Goal: Information Seeking & Learning: Compare options

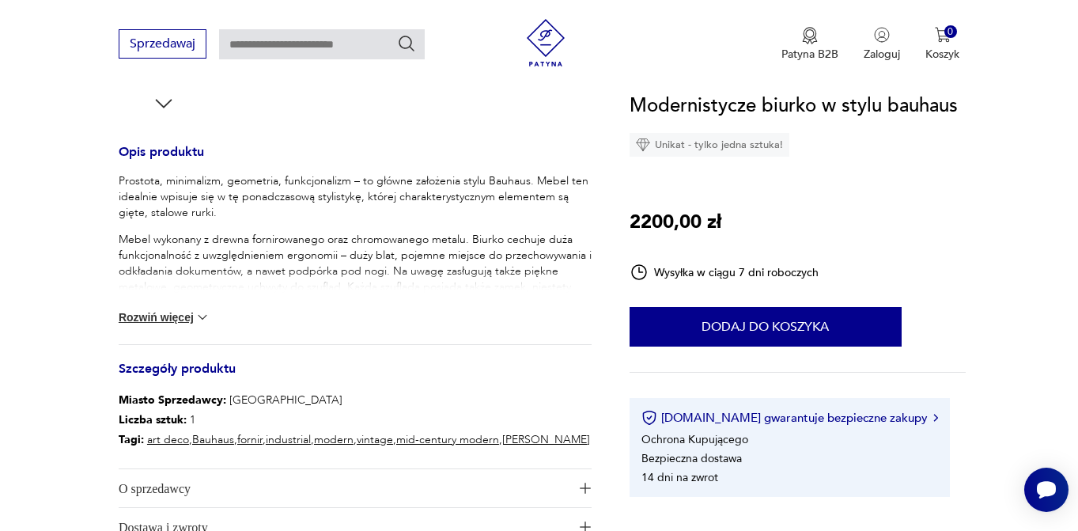
scroll to position [644, 0]
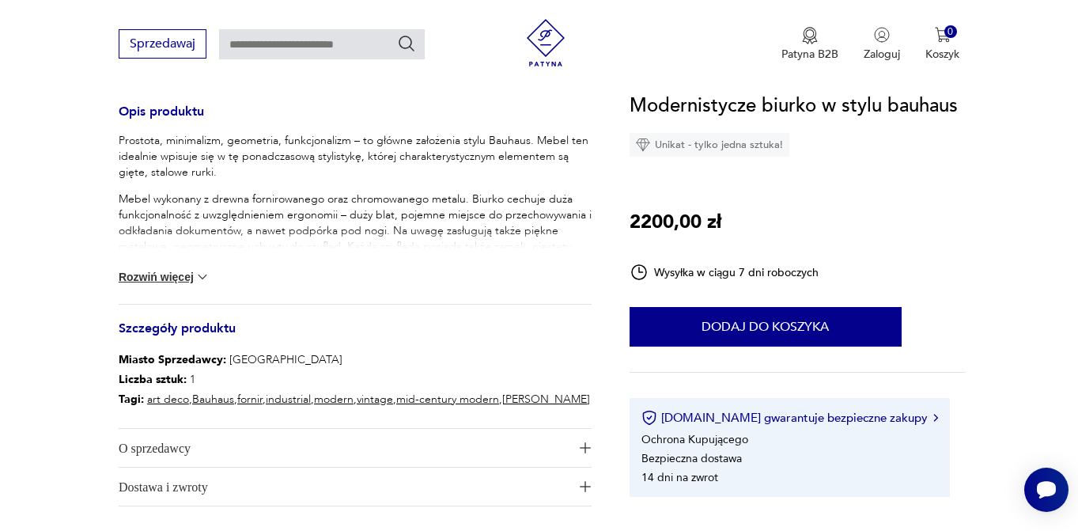
click at [174, 274] on button "Rozwiń więcej" at bounding box center [165, 277] width 92 height 16
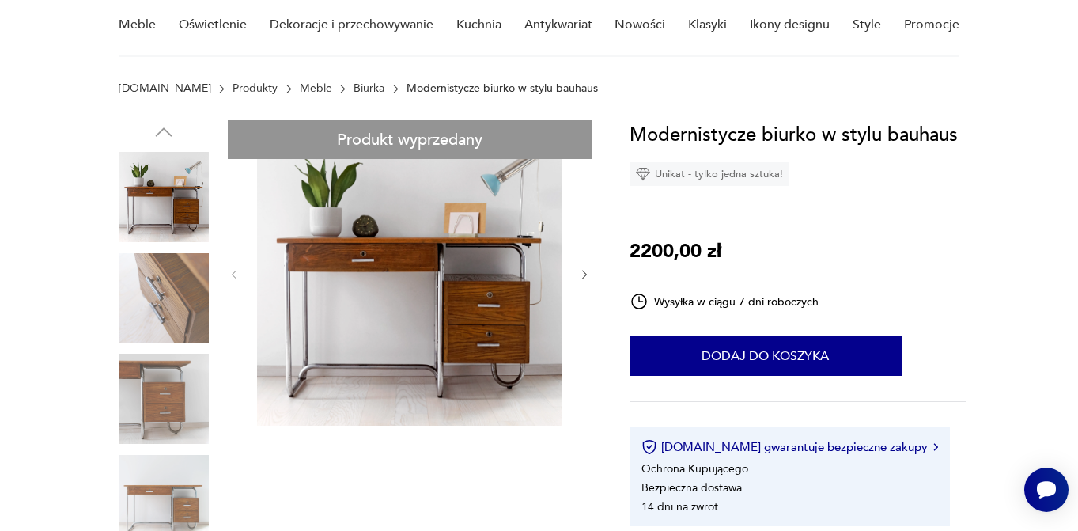
scroll to position [0, 0]
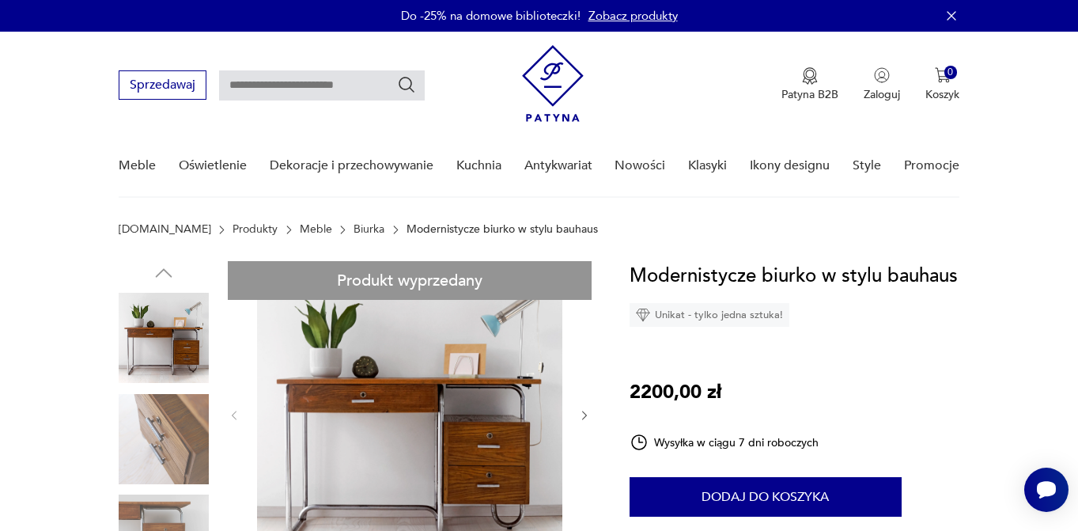
click at [371, 78] on input "text" at bounding box center [322, 85] width 206 height 30
type input "******"
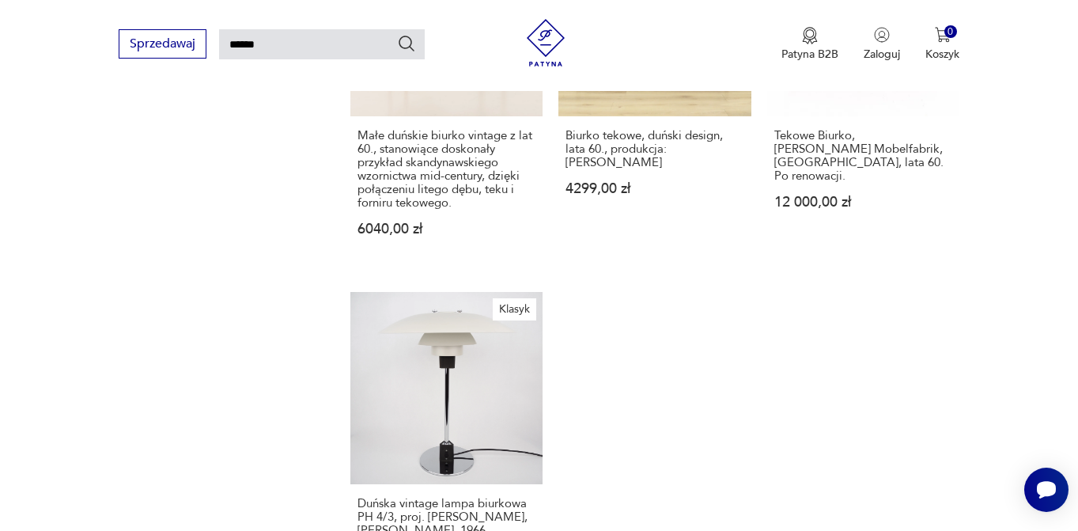
scroll to position [2001, 0]
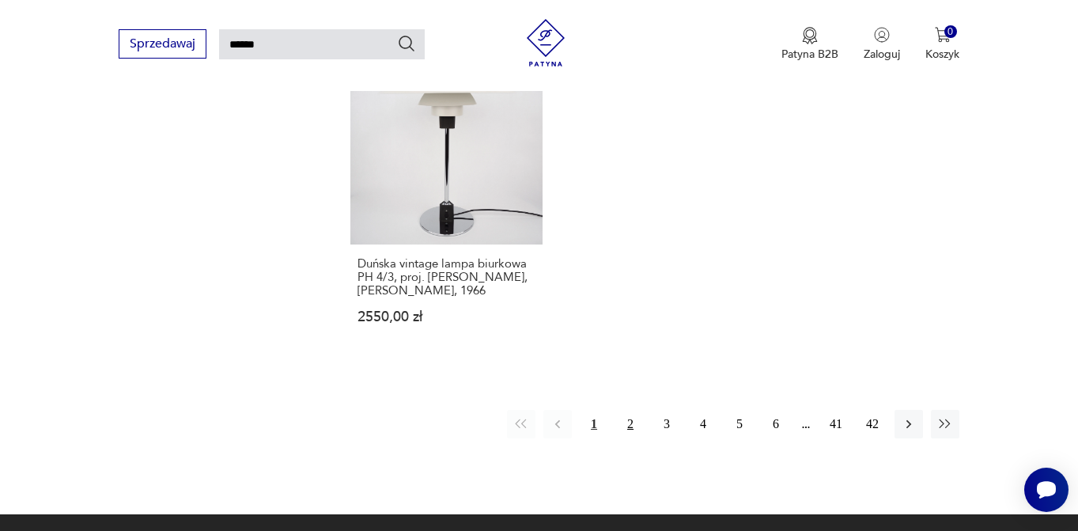
click at [628, 410] on button "2" at bounding box center [630, 424] width 28 height 28
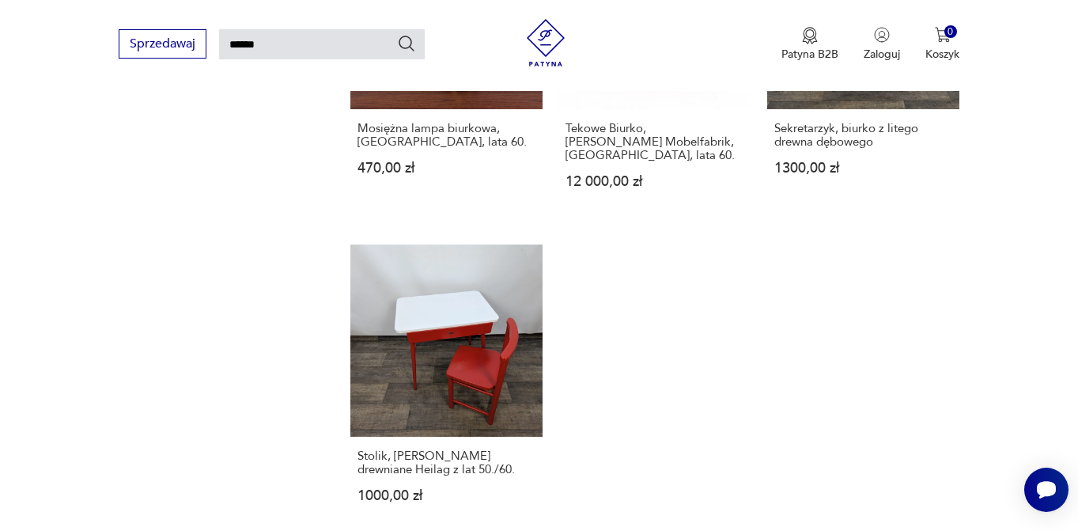
scroll to position [1827, 0]
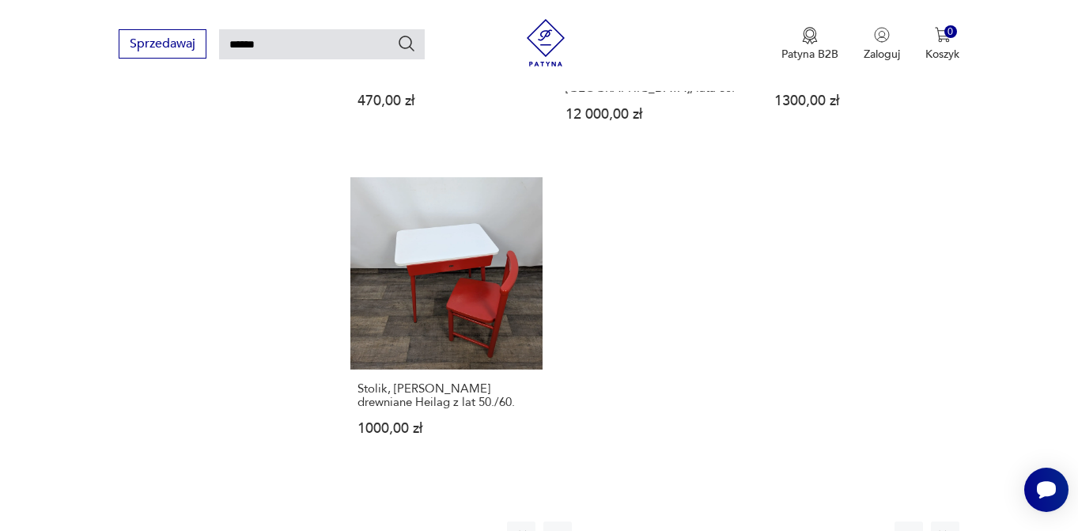
click at [668, 521] on button "3" at bounding box center [666, 535] width 28 height 28
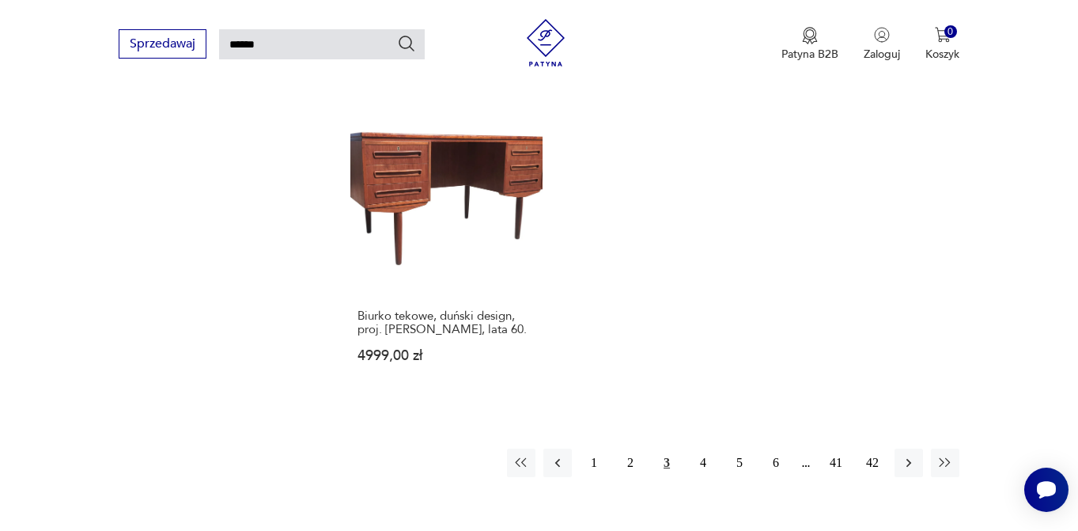
scroll to position [1884, 0]
click at [701, 447] on button "4" at bounding box center [703, 461] width 28 height 28
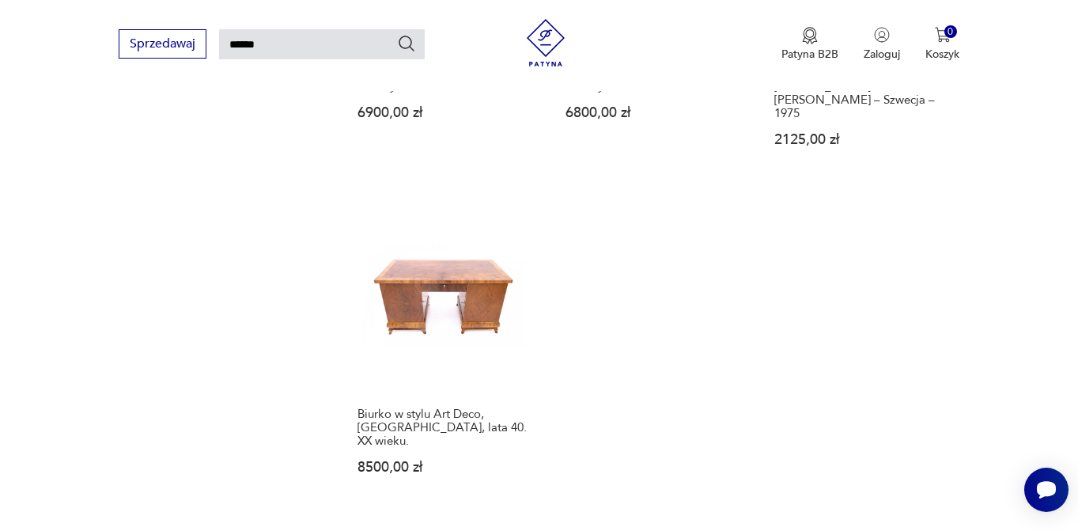
scroll to position [1875, 0]
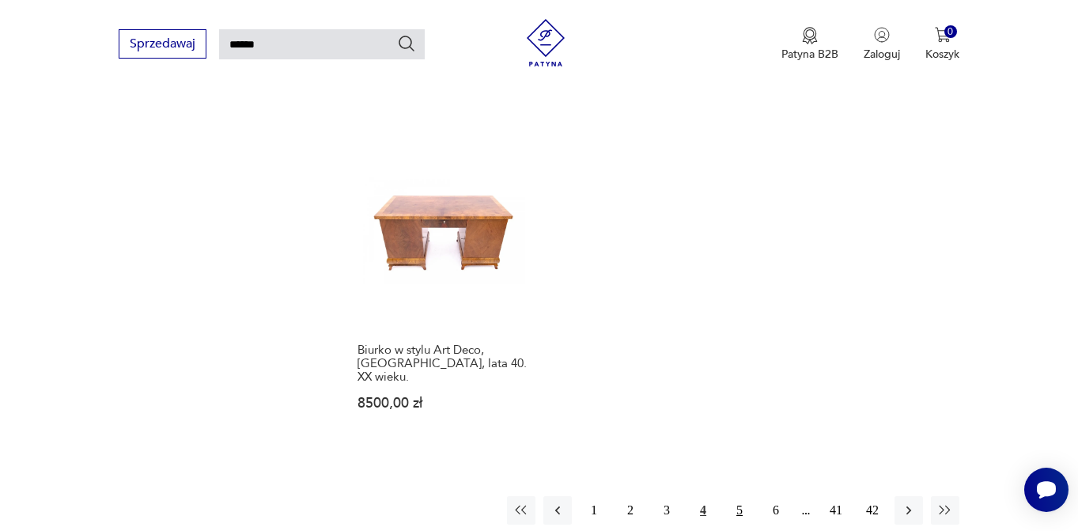
click at [738, 496] on button "5" at bounding box center [739, 510] width 28 height 28
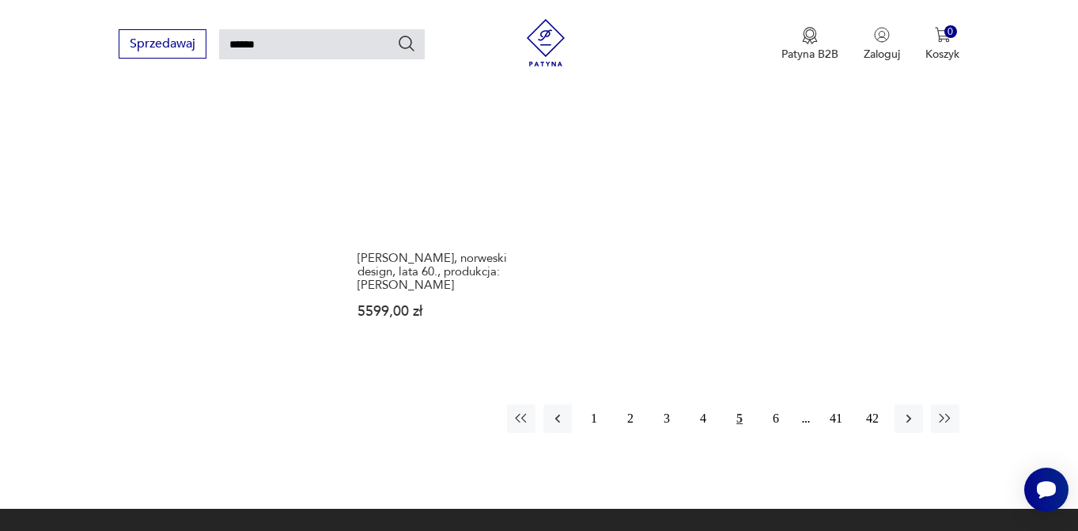
scroll to position [1967, 0]
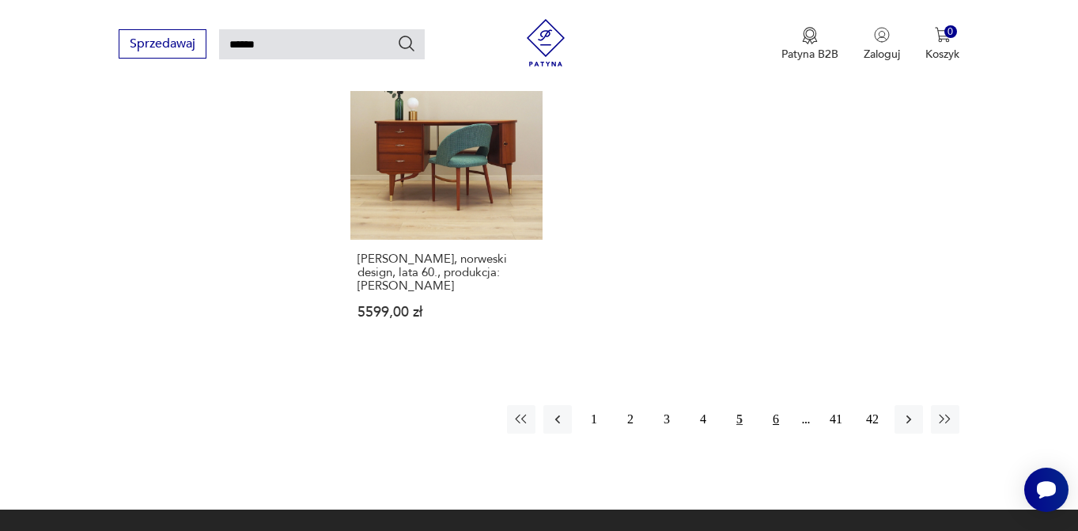
click at [774, 420] on button "6" at bounding box center [775, 419] width 28 height 28
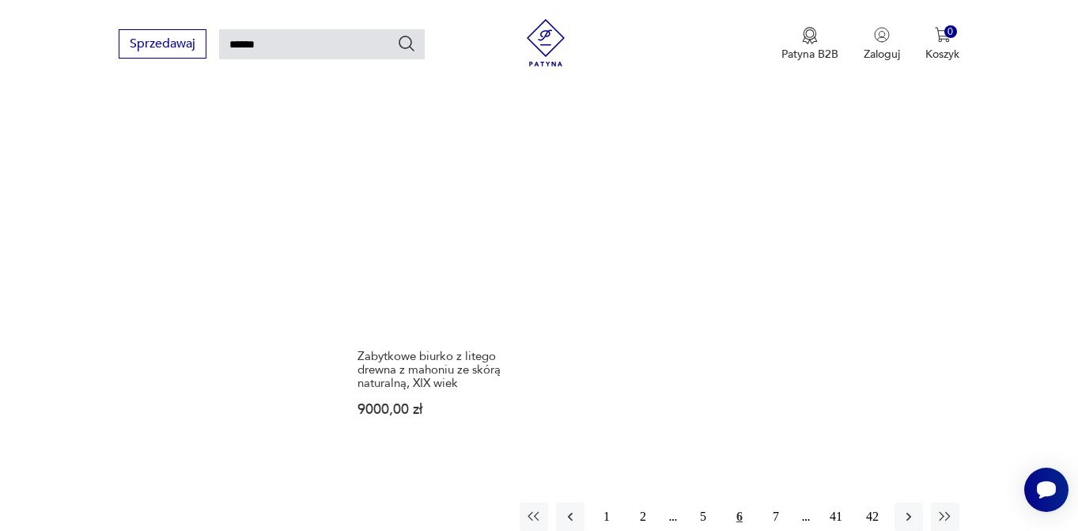
scroll to position [2025, 0]
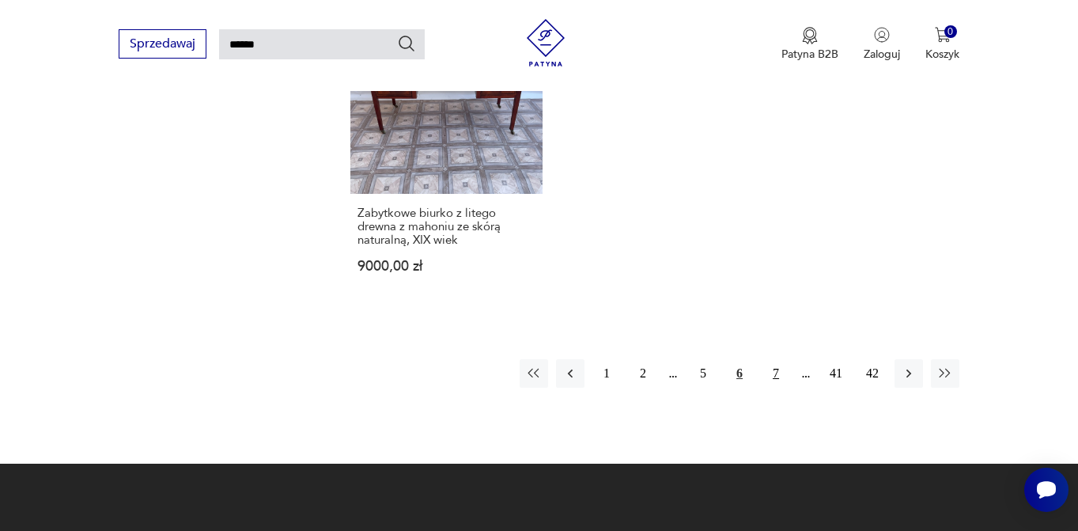
click at [778, 359] on button "7" at bounding box center [775, 373] width 28 height 28
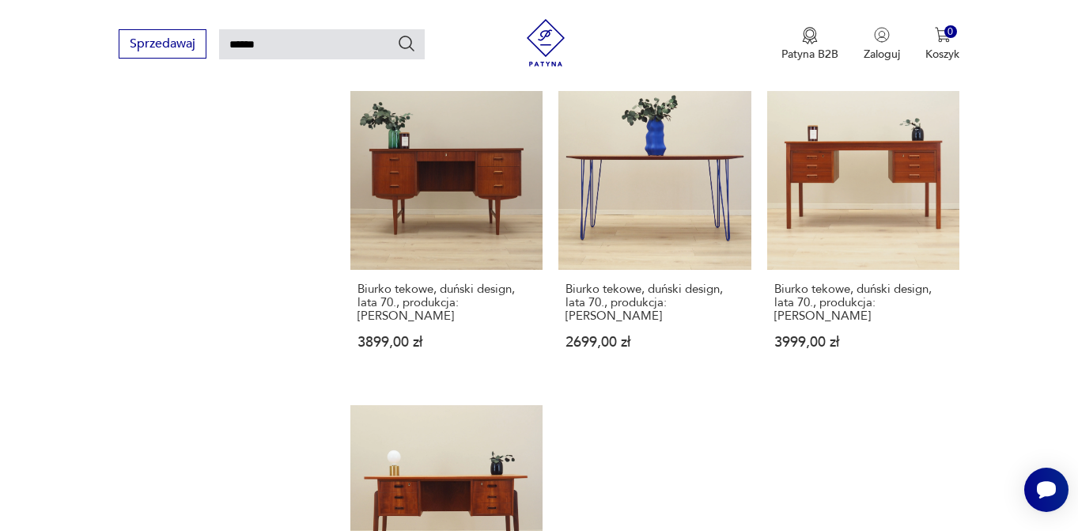
scroll to position [1829, 0]
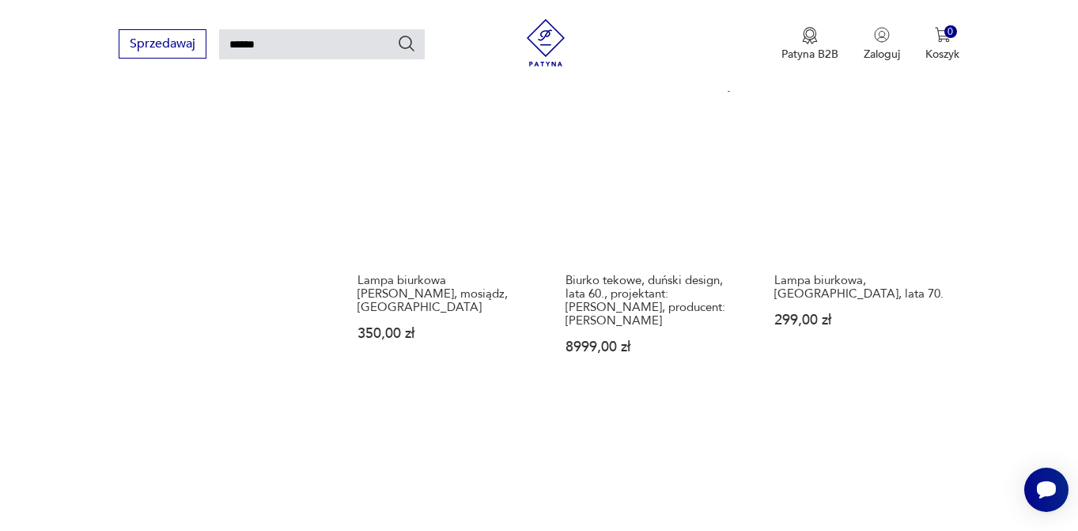
scroll to position [1978, 0]
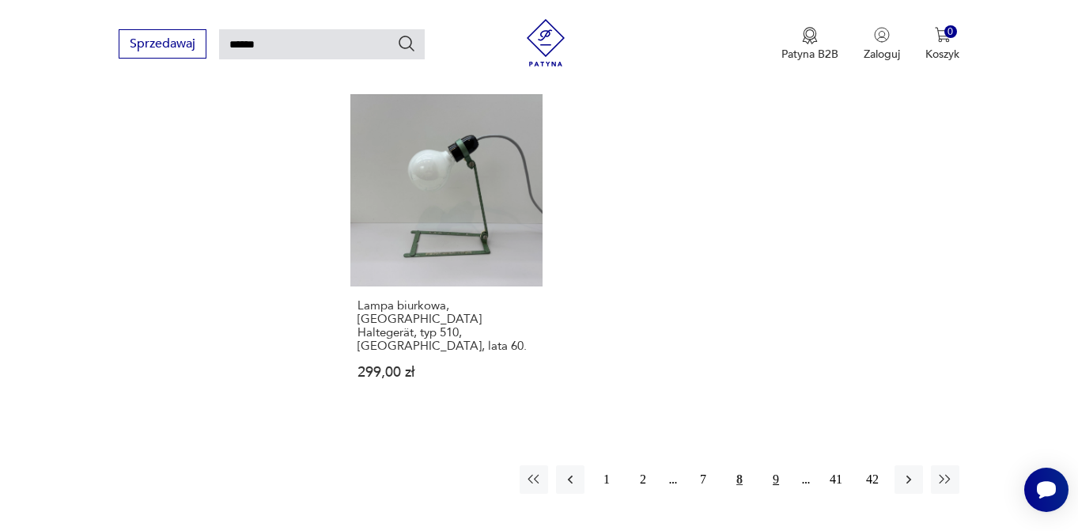
click at [776, 465] on button "9" at bounding box center [775, 479] width 28 height 28
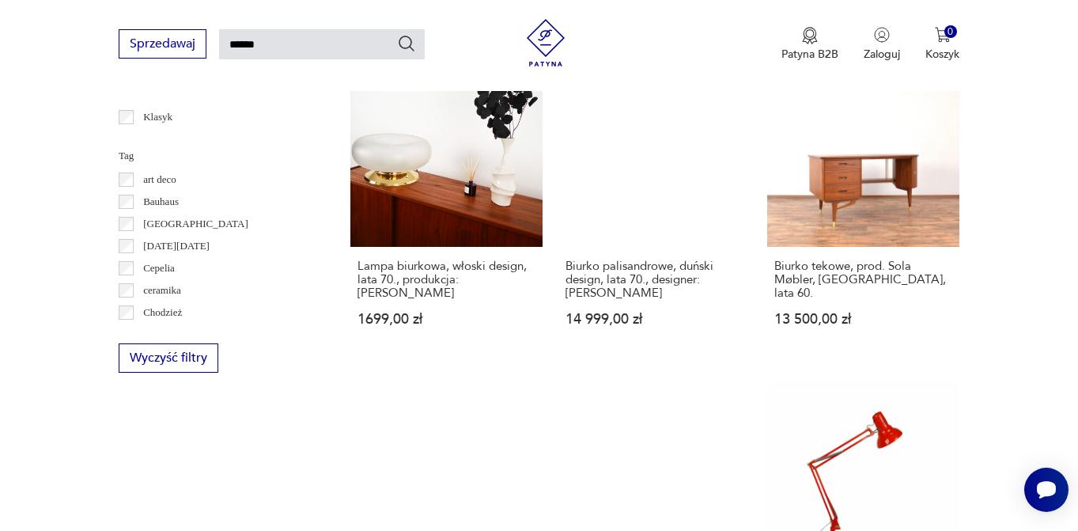
scroll to position [1869, 0]
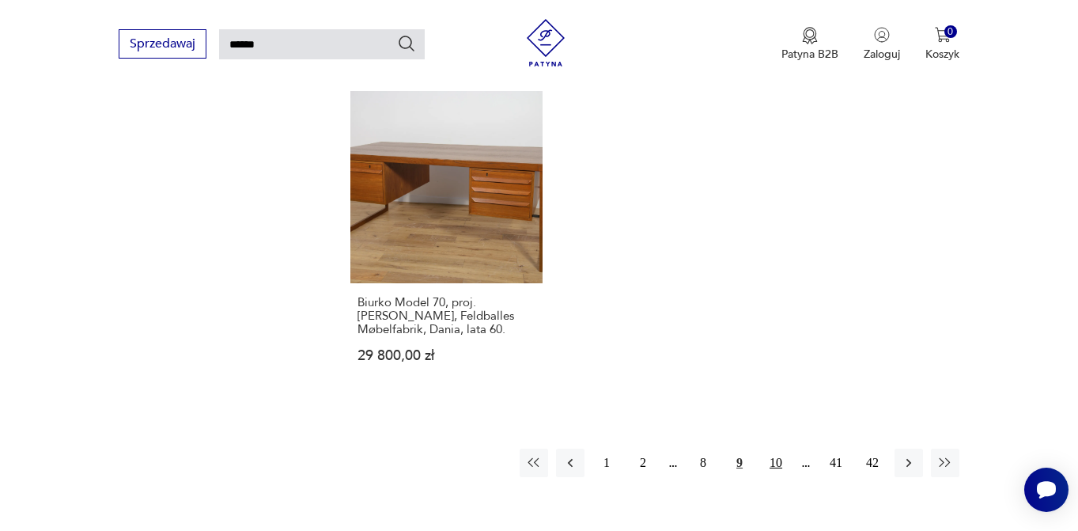
click at [779, 452] on button "10" at bounding box center [775, 462] width 28 height 28
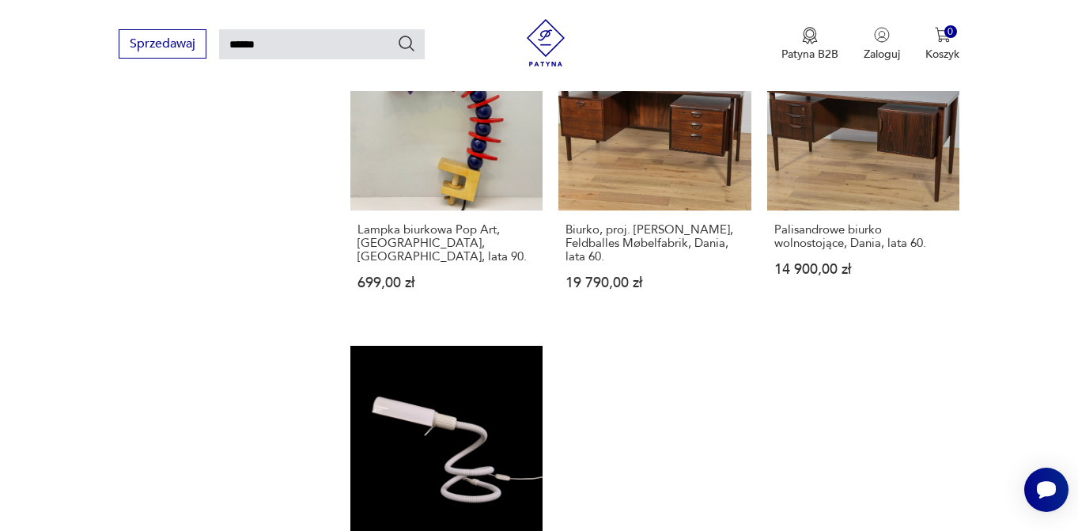
scroll to position [1474, 0]
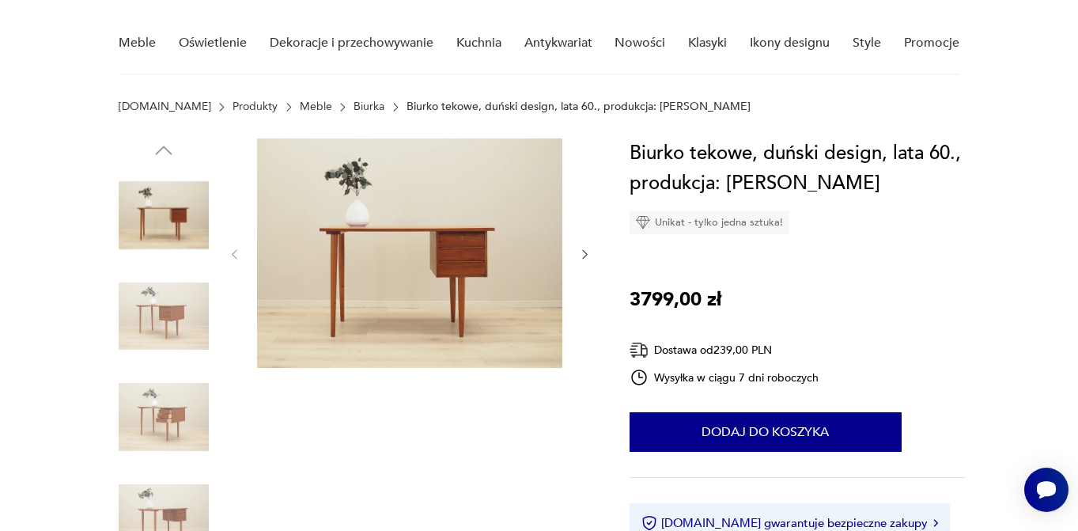
scroll to position [126, 0]
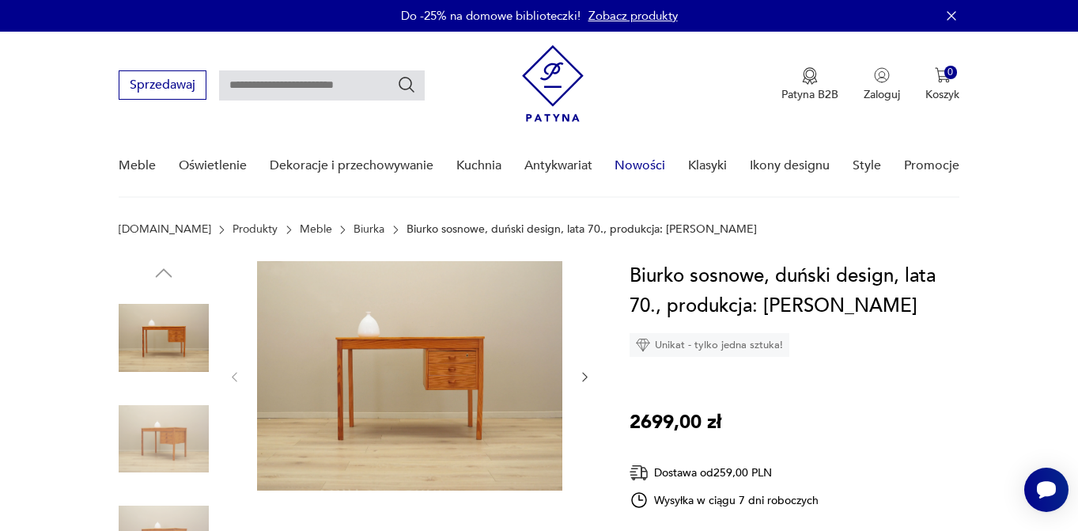
scroll to position [122, 0]
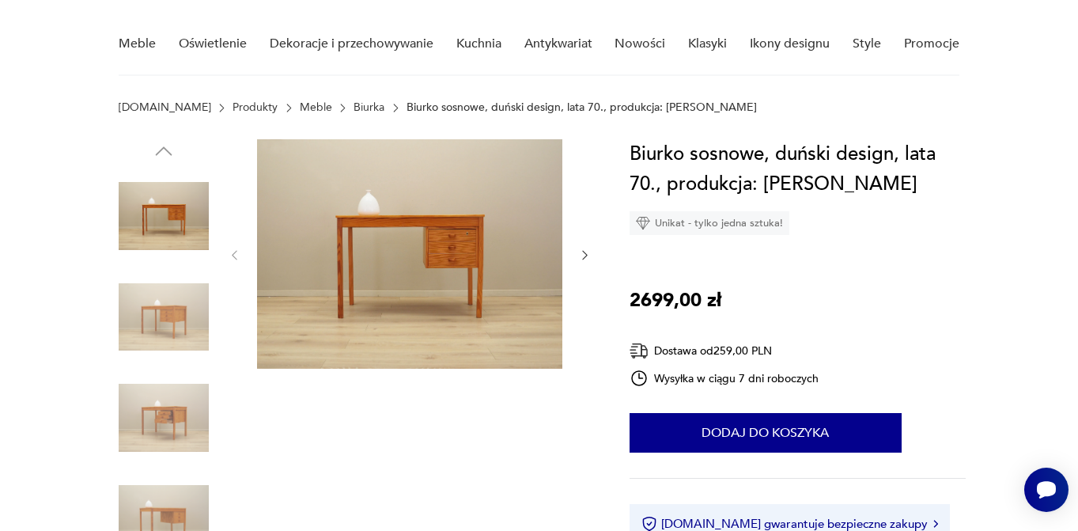
click at [580, 256] on icon "button" at bounding box center [584, 254] width 13 height 13
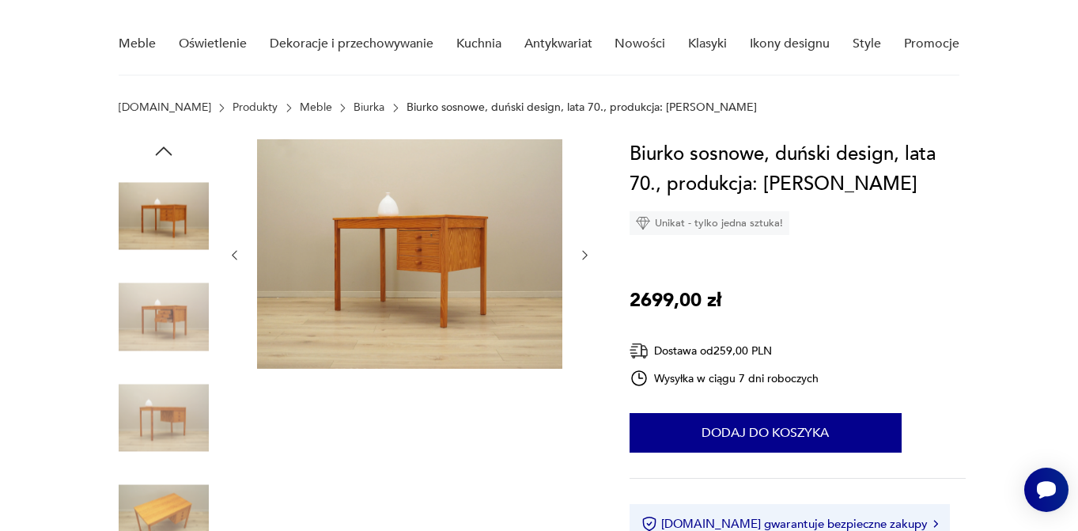
click at [580, 258] on icon "button" at bounding box center [584, 254] width 13 height 13
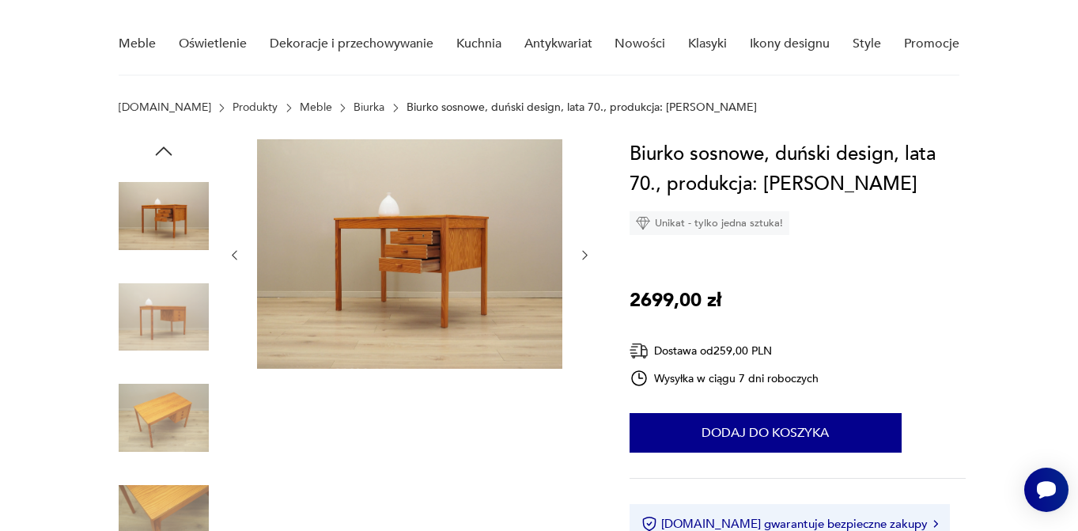
click at [580, 258] on icon "button" at bounding box center [584, 254] width 13 height 13
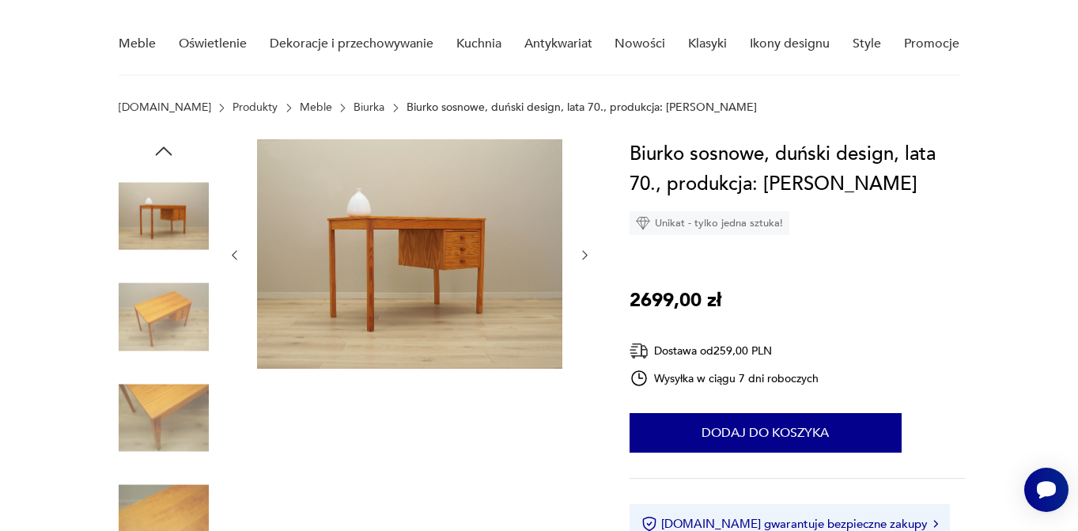
click at [580, 258] on icon "button" at bounding box center [584, 254] width 13 height 13
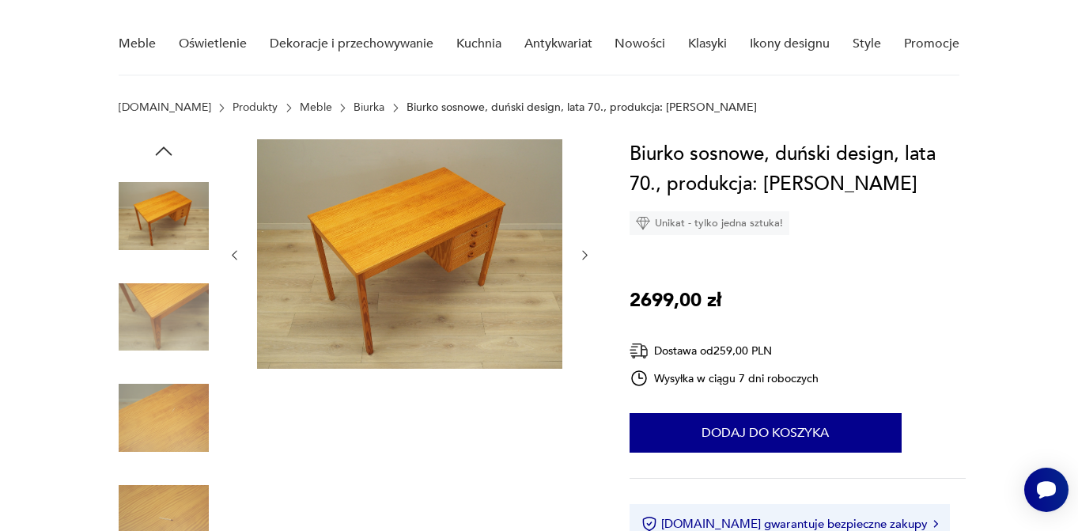
click at [579, 255] on icon "button" at bounding box center [584, 254] width 13 height 13
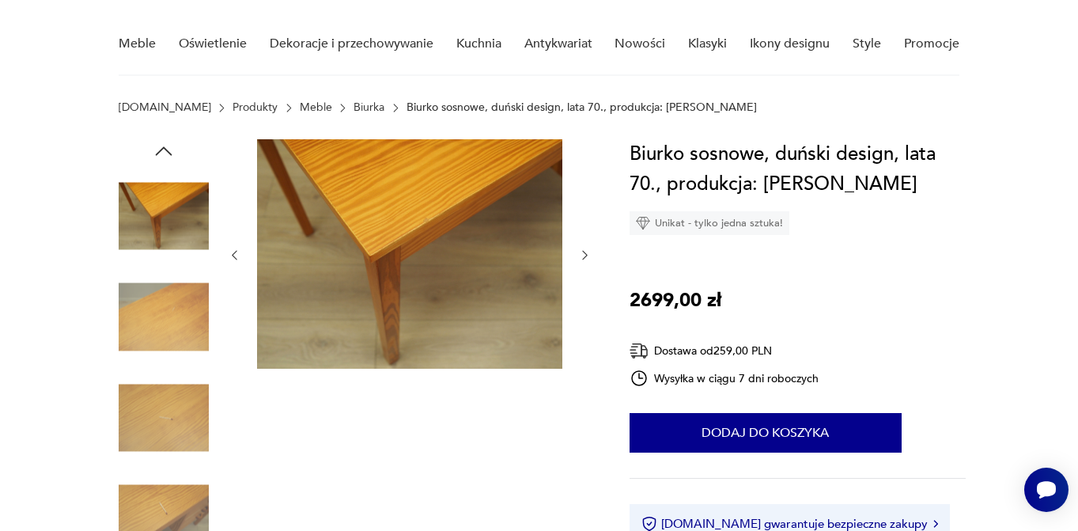
click at [579, 256] on icon "button" at bounding box center [584, 254] width 13 height 13
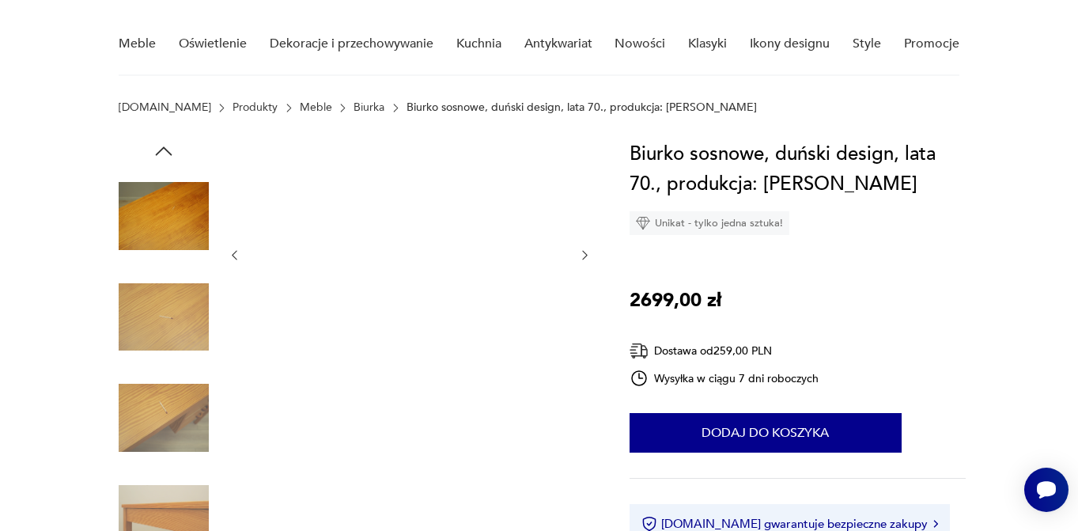
click at [579, 257] on icon "button" at bounding box center [584, 254] width 13 height 13
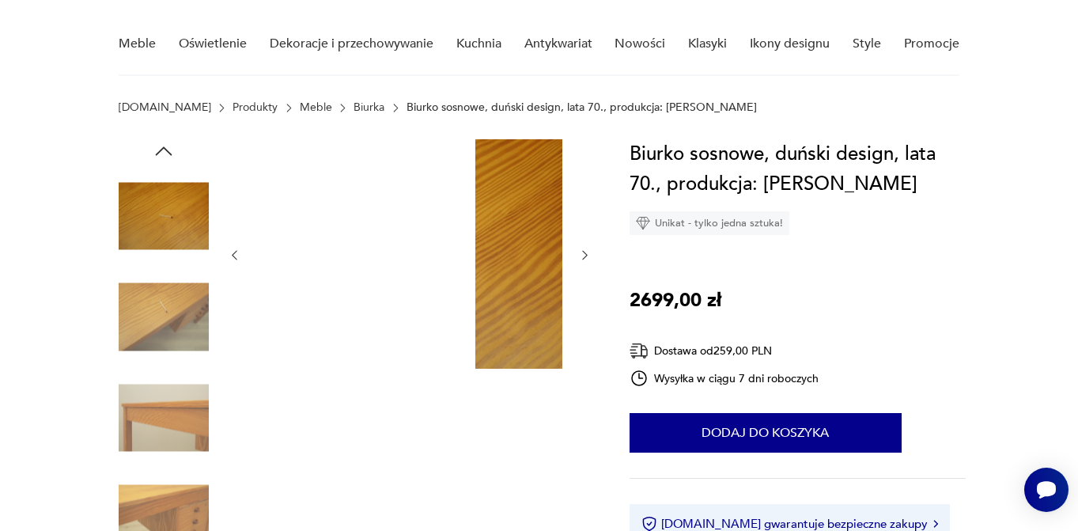
click at [579, 257] on icon "button" at bounding box center [584, 254] width 13 height 13
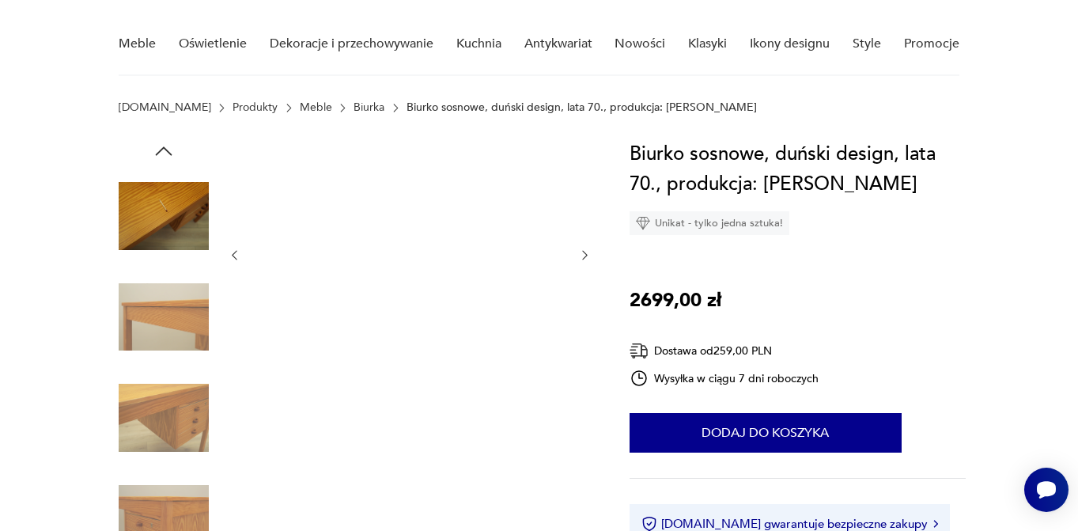
click at [579, 258] on icon "button" at bounding box center [584, 254] width 13 height 13
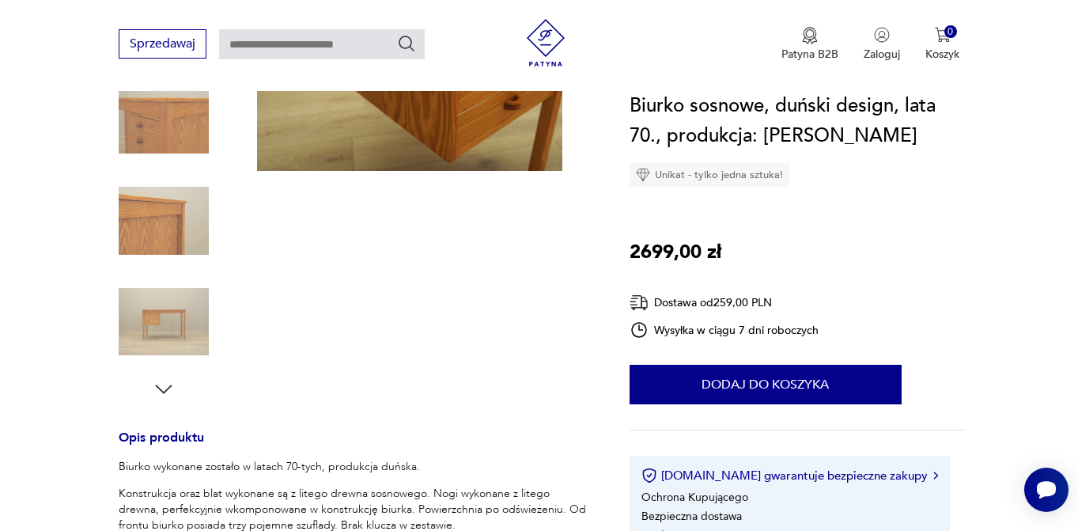
scroll to position [435, 0]
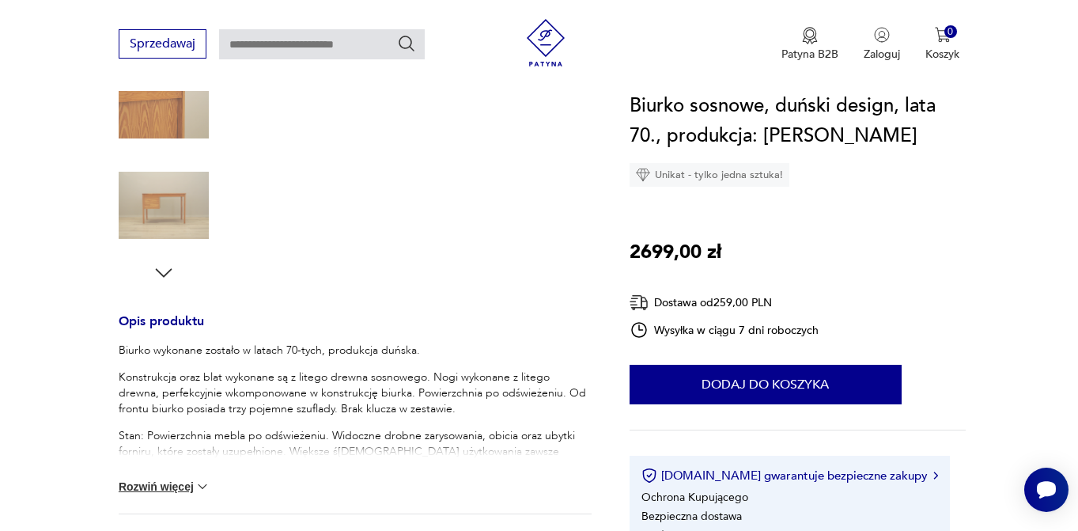
click at [157, 489] on button "Rozwiń więcej" at bounding box center [165, 486] width 92 height 16
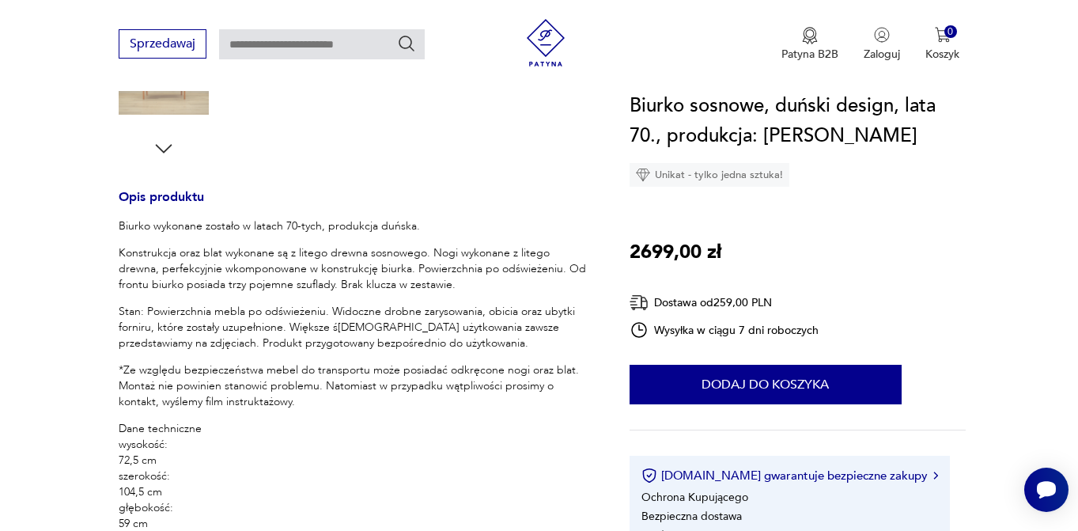
scroll to position [777, 0]
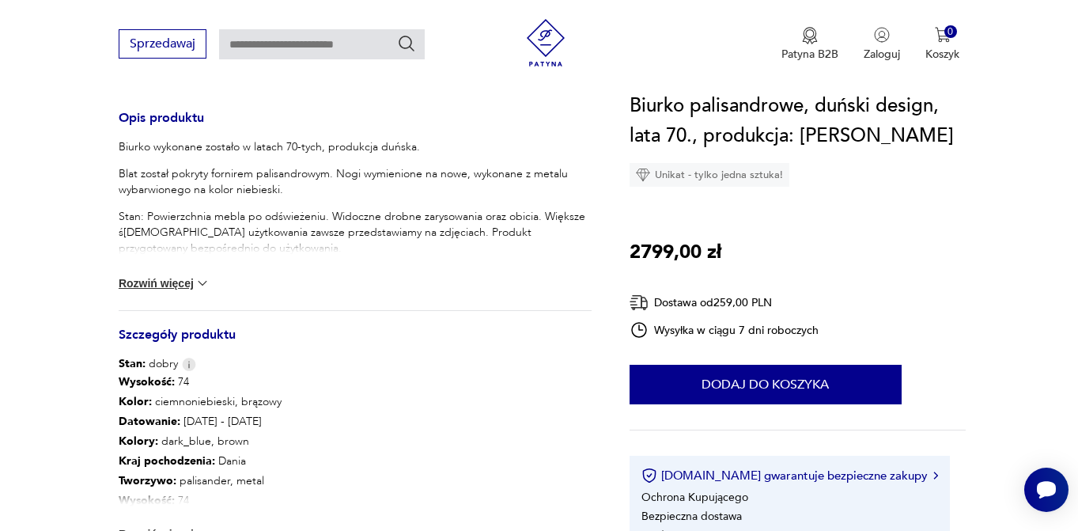
scroll to position [782, 0]
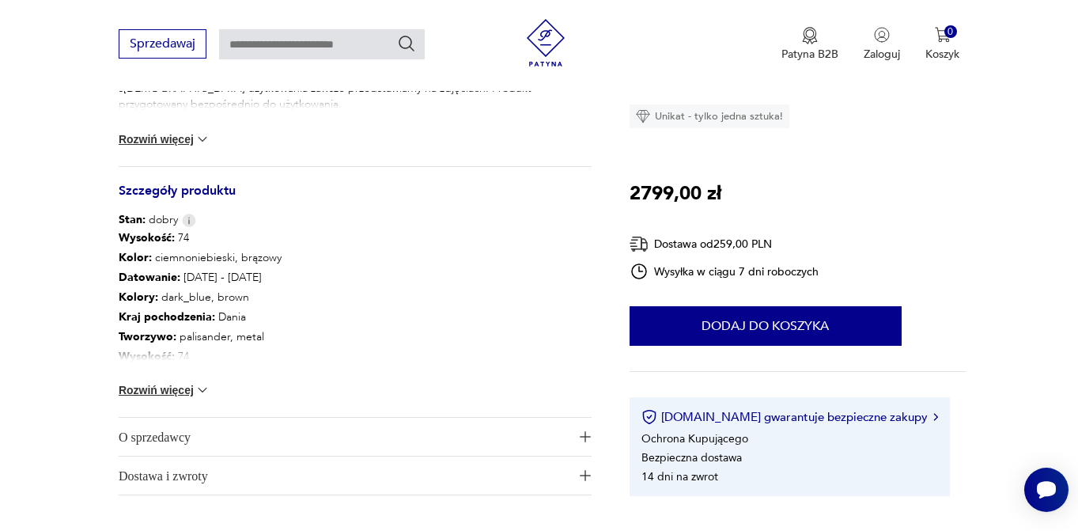
click at [196, 391] on img at bounding box center [203, 390] width 16 height 16
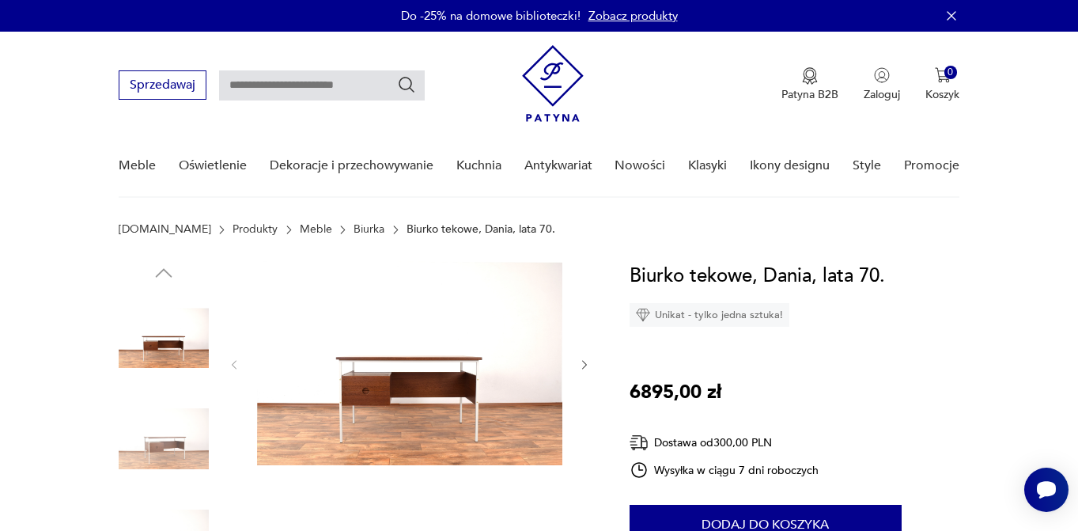
click at [426, 352] on img at bounding box center [409, 363] width 305 height 204
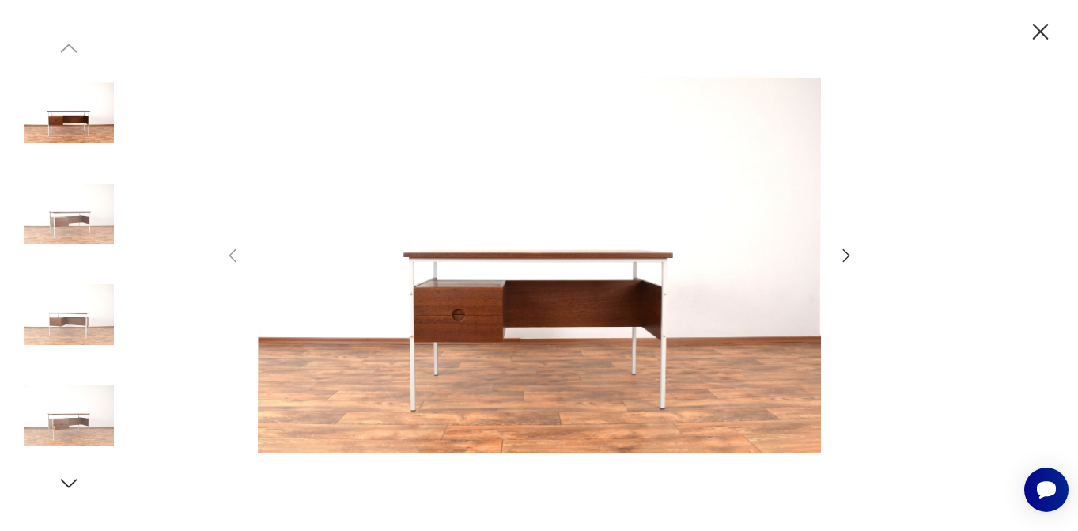
click at [843, 249] on icon "button" at bounding box center [846, 255] width 19 height 19
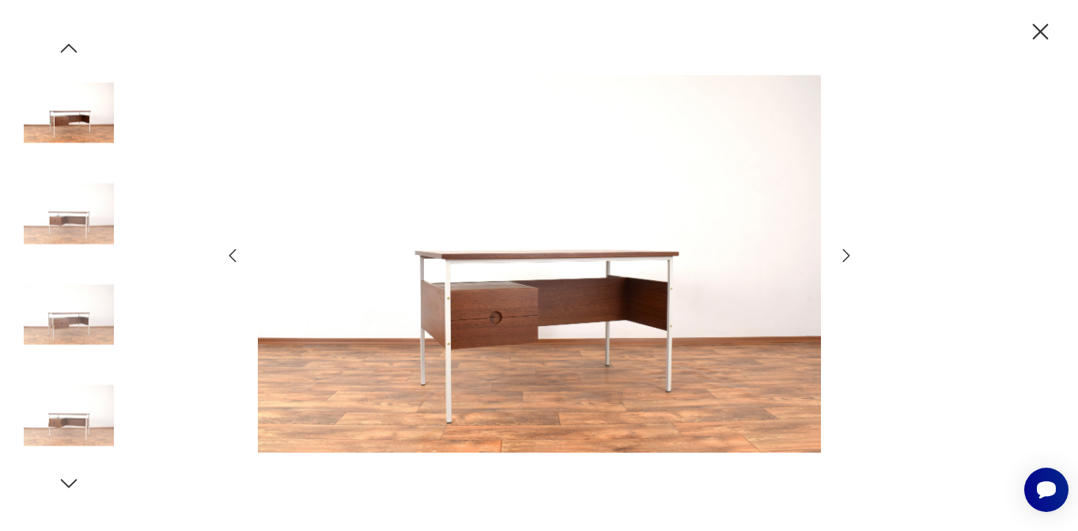
click at [843, 251] on icon "button" at bounding box center [845, 255] width 7 height 13
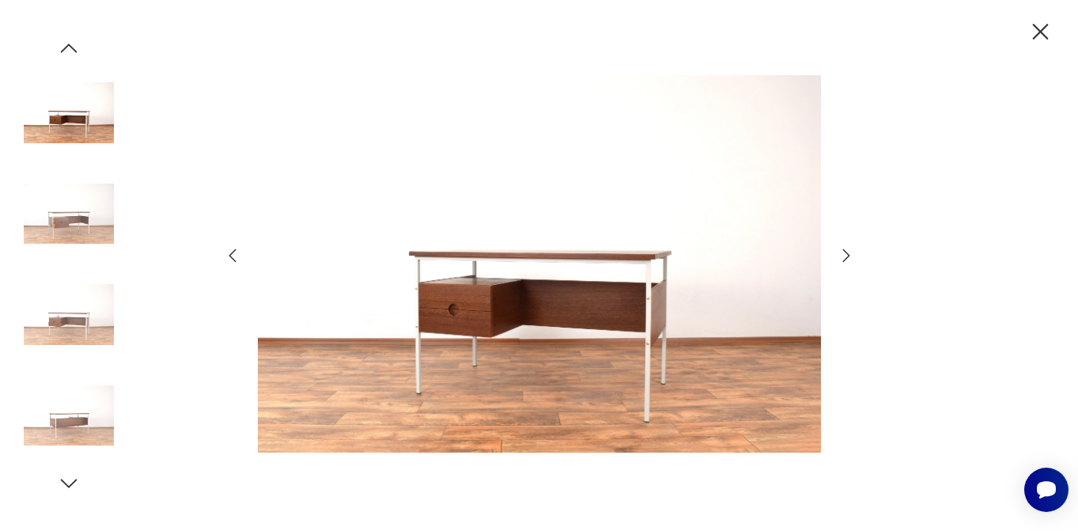
click at [843, 251] on icon "button" at bounding box center [845, 255] width 7 height 13
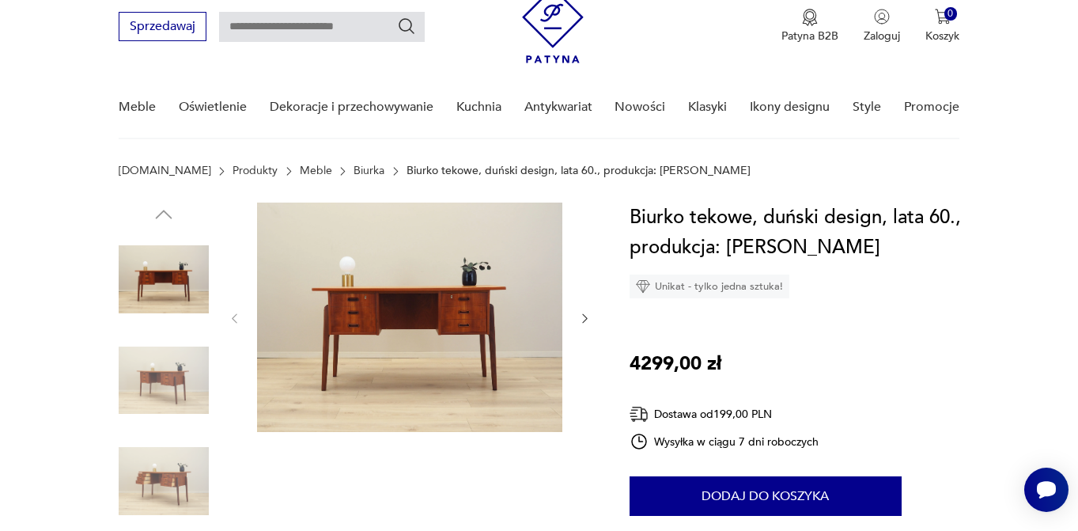
scroll to position [60, 0]
